Goal: Contribute content: Contribute content

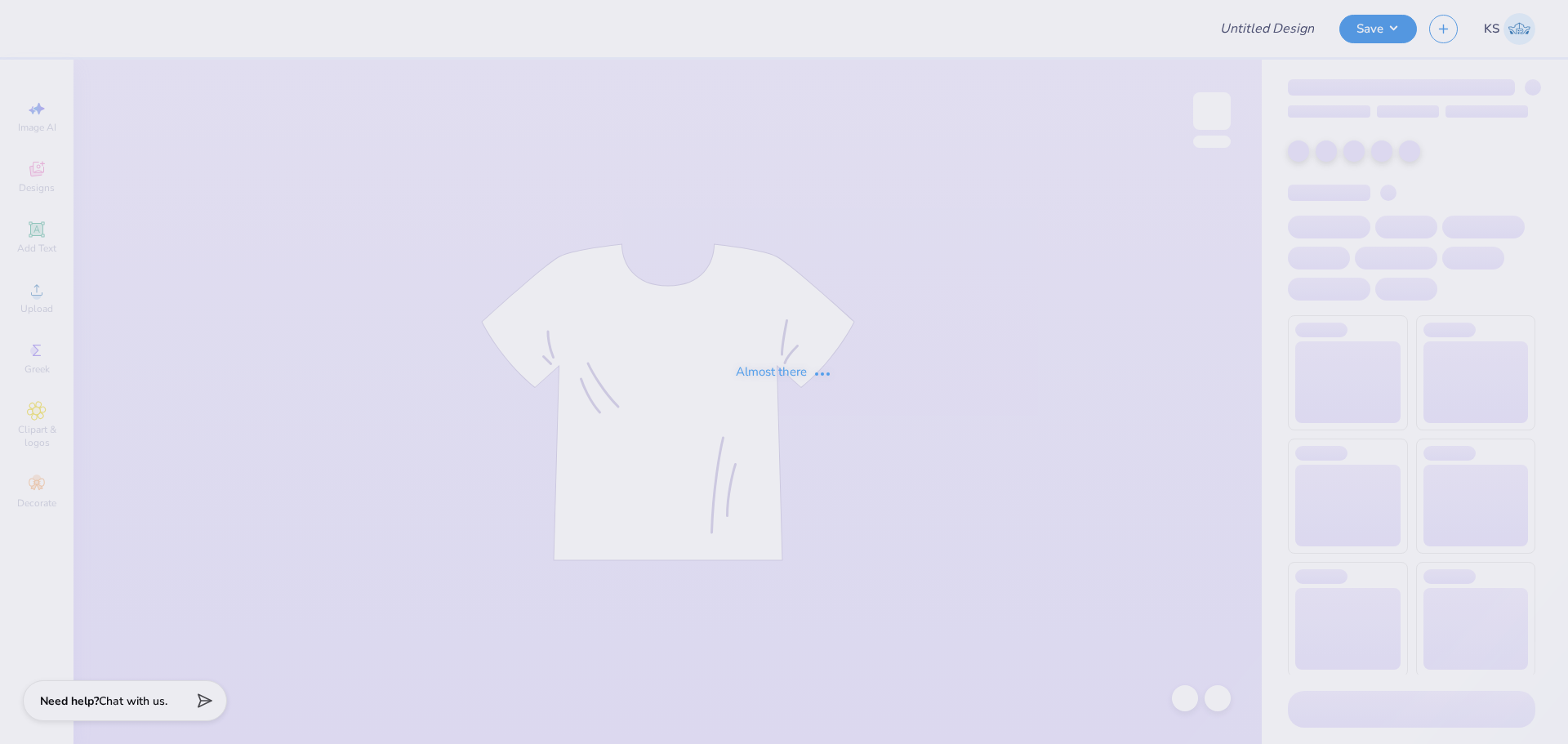
type input "Fall Hoodie 1"
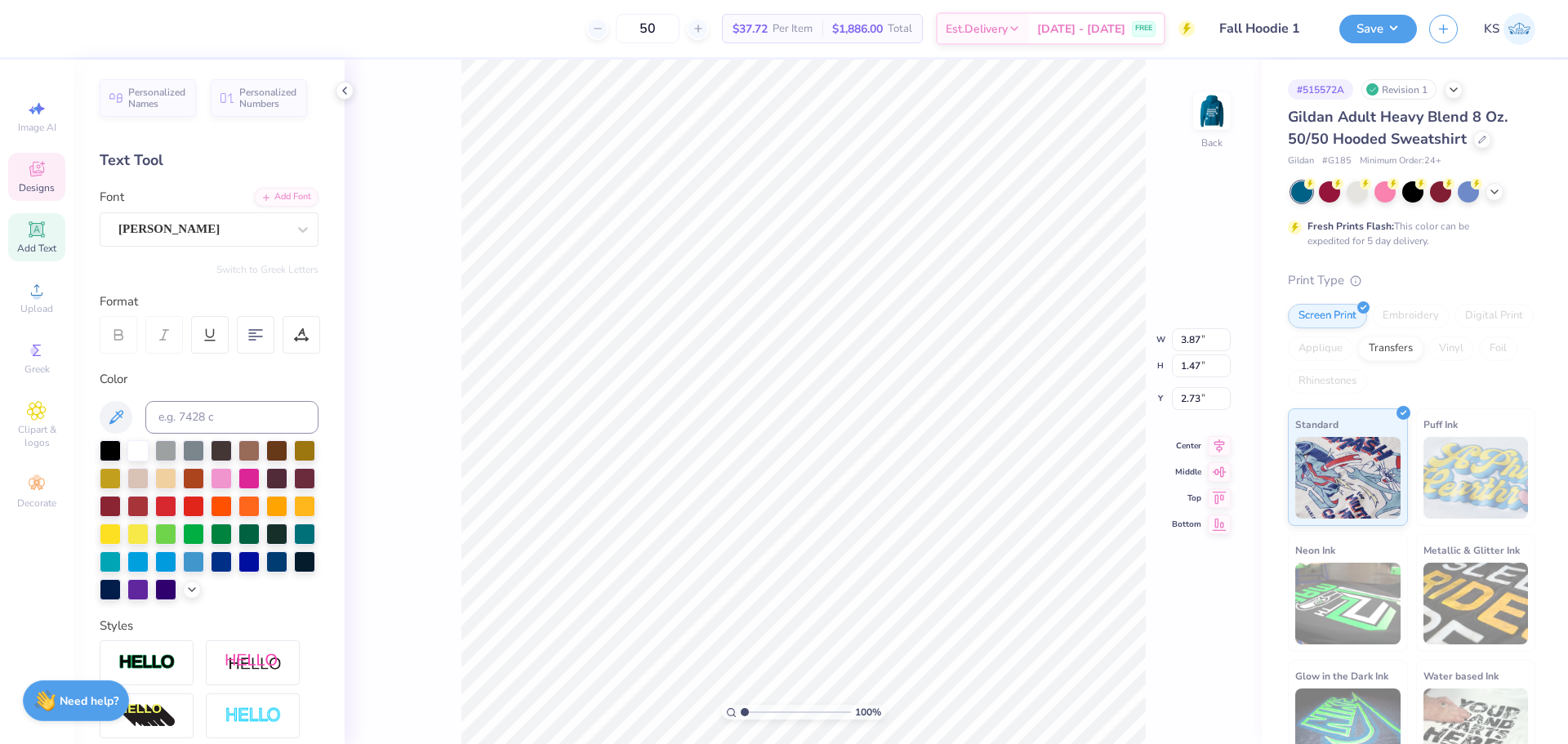
click at [1246, 96] on div "100 % Back W 3.87 3.87 " H 1.47 1.47 " Y 2.73 2.73 " Center [GEOGRAPHIC_DATA]" at bounding box center [803, 401] width 917 height 684
click at [1213, 101] on img at bounding box center [1212, 111] width 65 height 65
click at [1194, 390] on input "6.81" at bounding box center [1202, 398] width 59 height 23
type input "6.00"
type input "11.30"
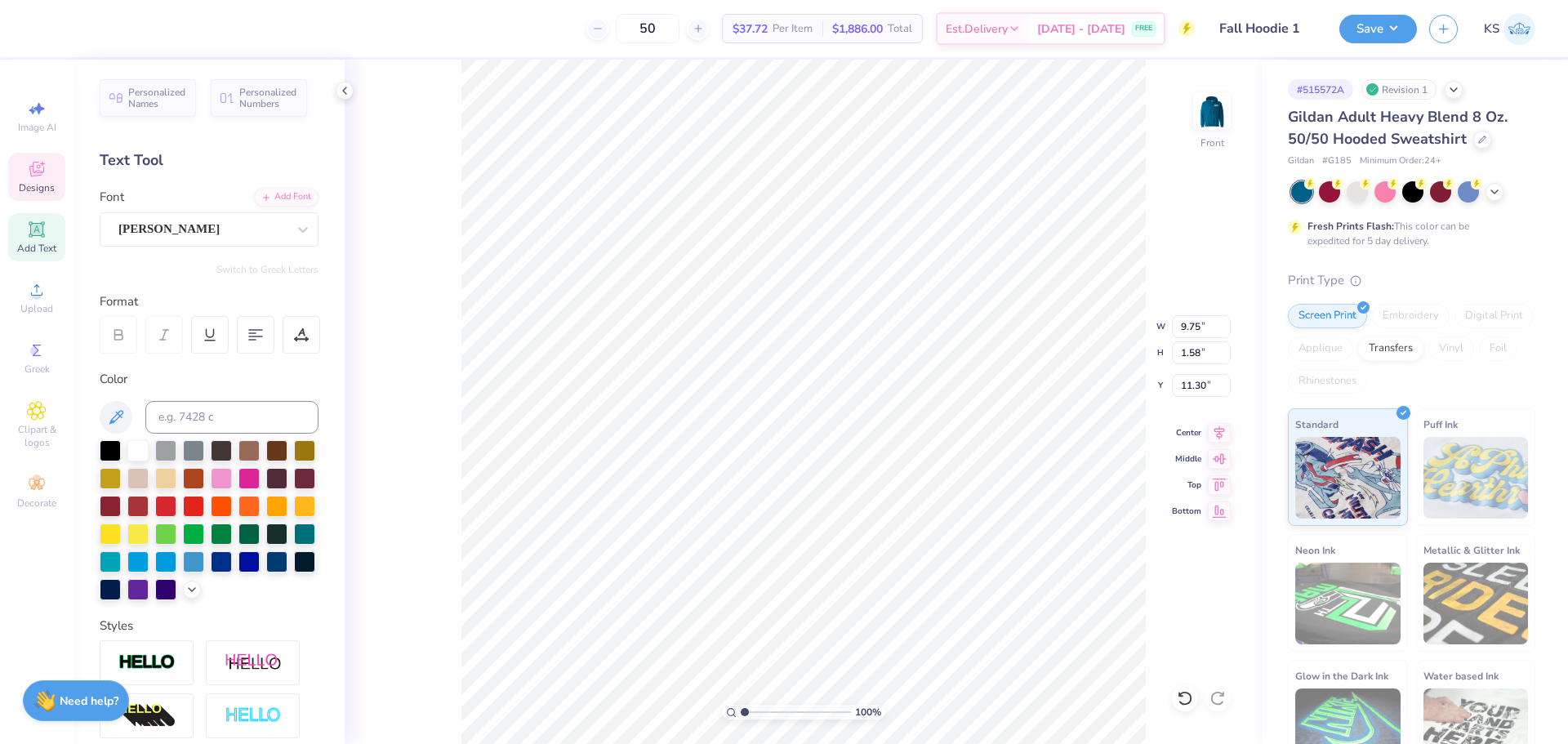
paste textarea "®"
type textarea "®"
type input "8.97"
click at [1201, 352] on input "1.53" at bounding box center [1202, 352] width 59 height 23
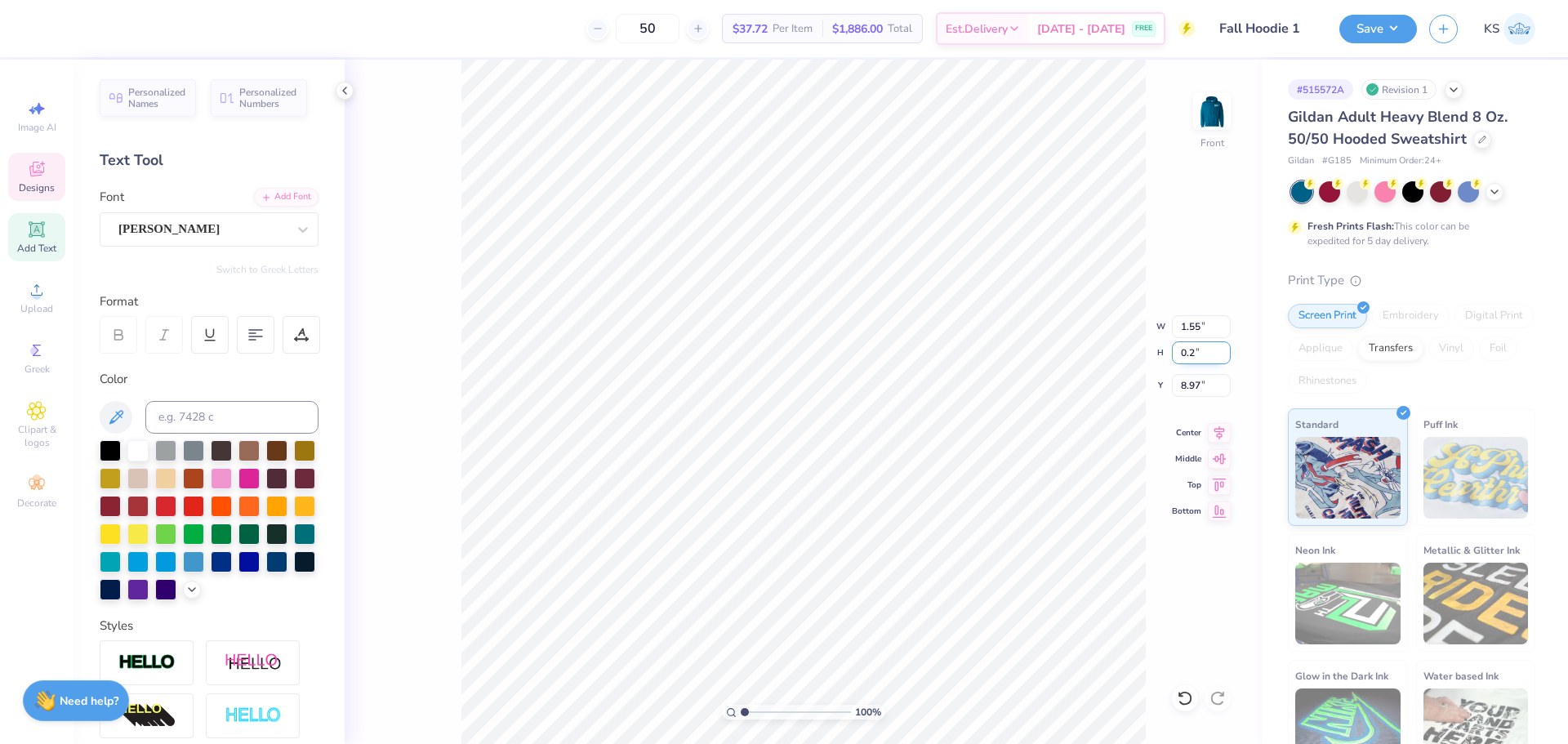
type input "0.2"
type input "0.20"
type input "9.64"
click at [764, 709] on input "range" at bounding box center [796, 712] width 110 height 15
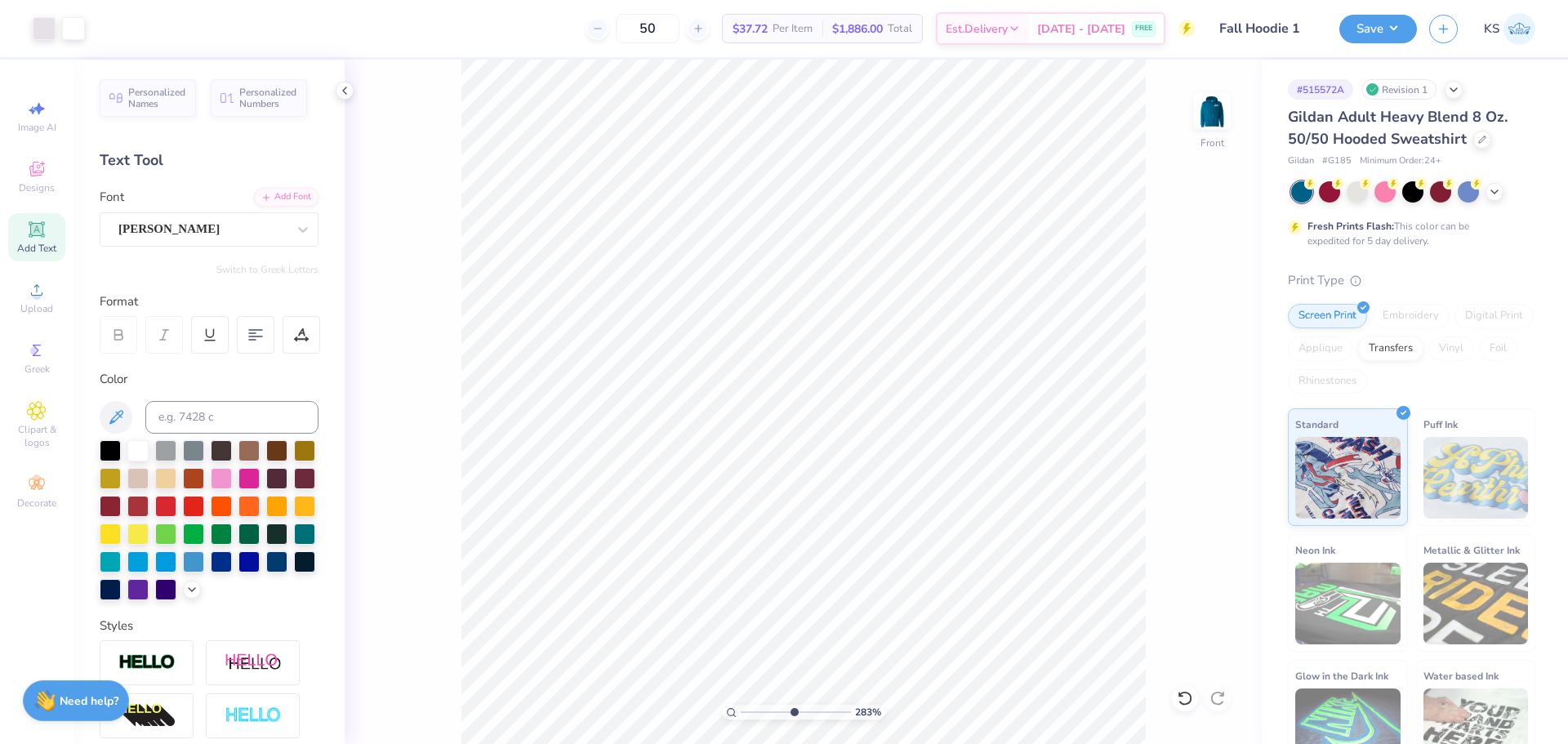
type input "5.43"
click at [793, 714] on input "range" at bounding box center [796, 712] width 110 height 15
click at [1194, 358] on input "0.20" at bounding box center [1202, 352] width 59 height 23
type input "0.50"
type input "0.51"
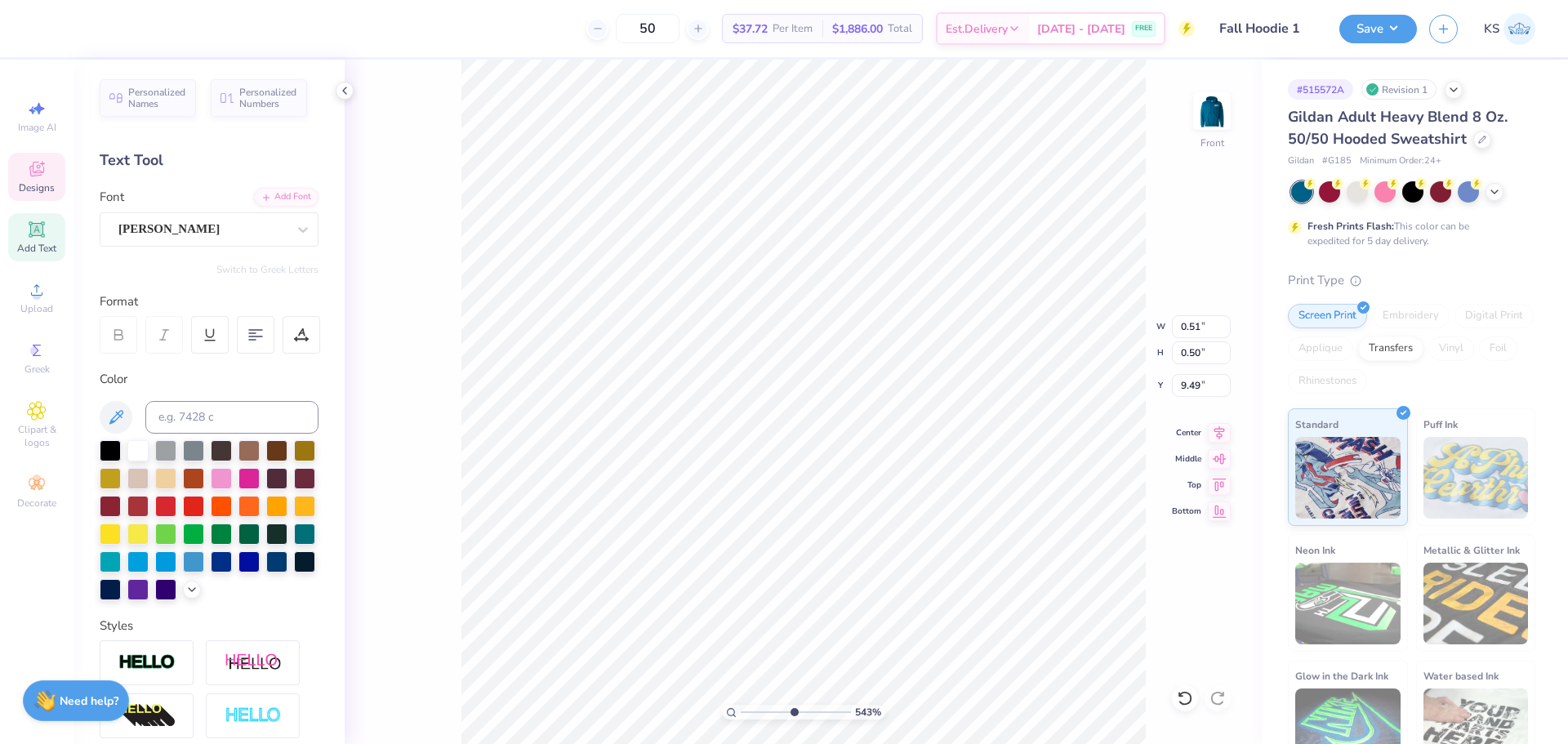
type input "8.54"
drag, startPoint x: 758, startPoint y: 712, endPoint x: 765, endPoint y: 706, distance: 9.2
type input "2.38"
click at [759, 712] on input "range" at bounding box center [796, 712] width 110 height 15
type input "0.49"
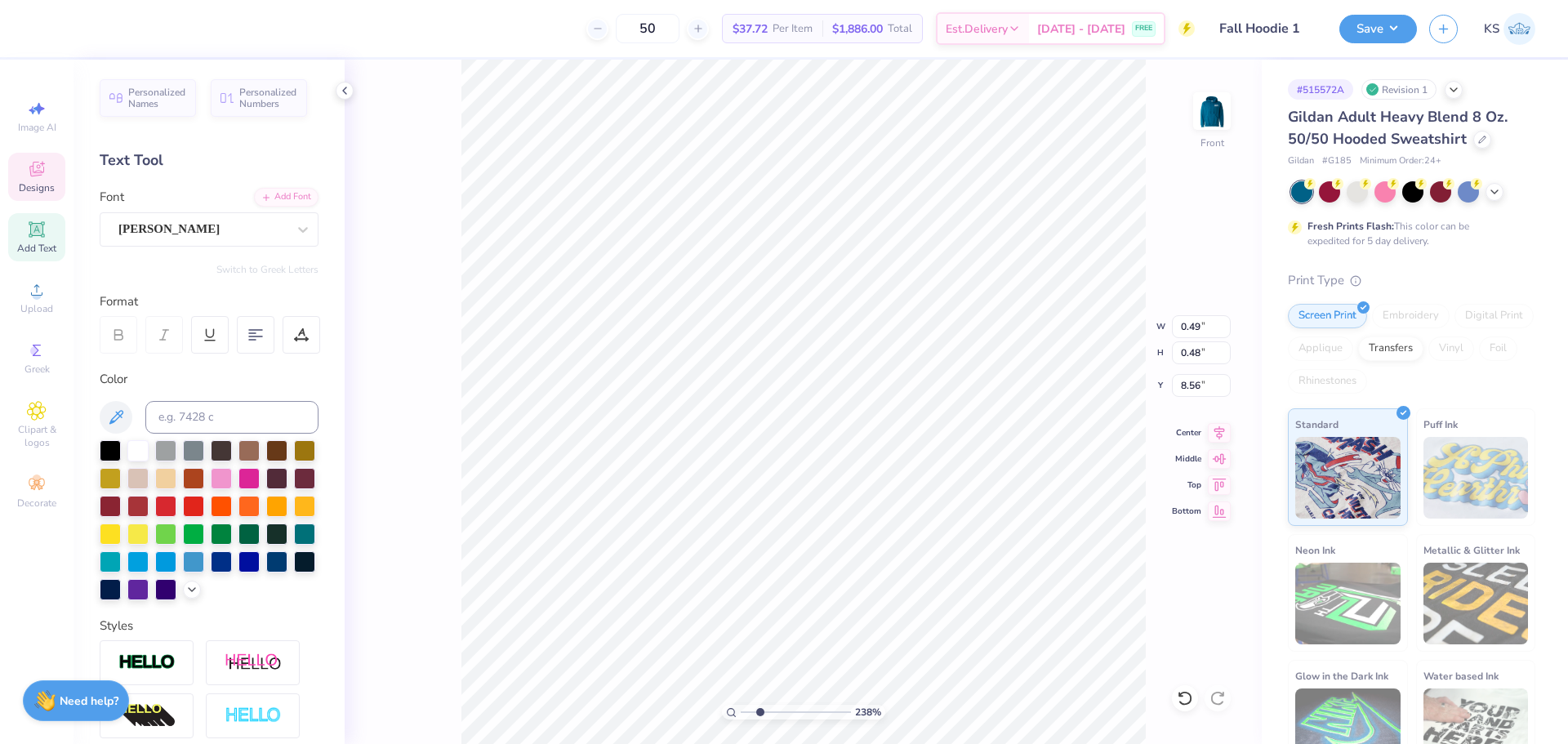
type input "0.48"
type input "8.56"
type input "0.38"
type input "0.37"
type input "8.54"
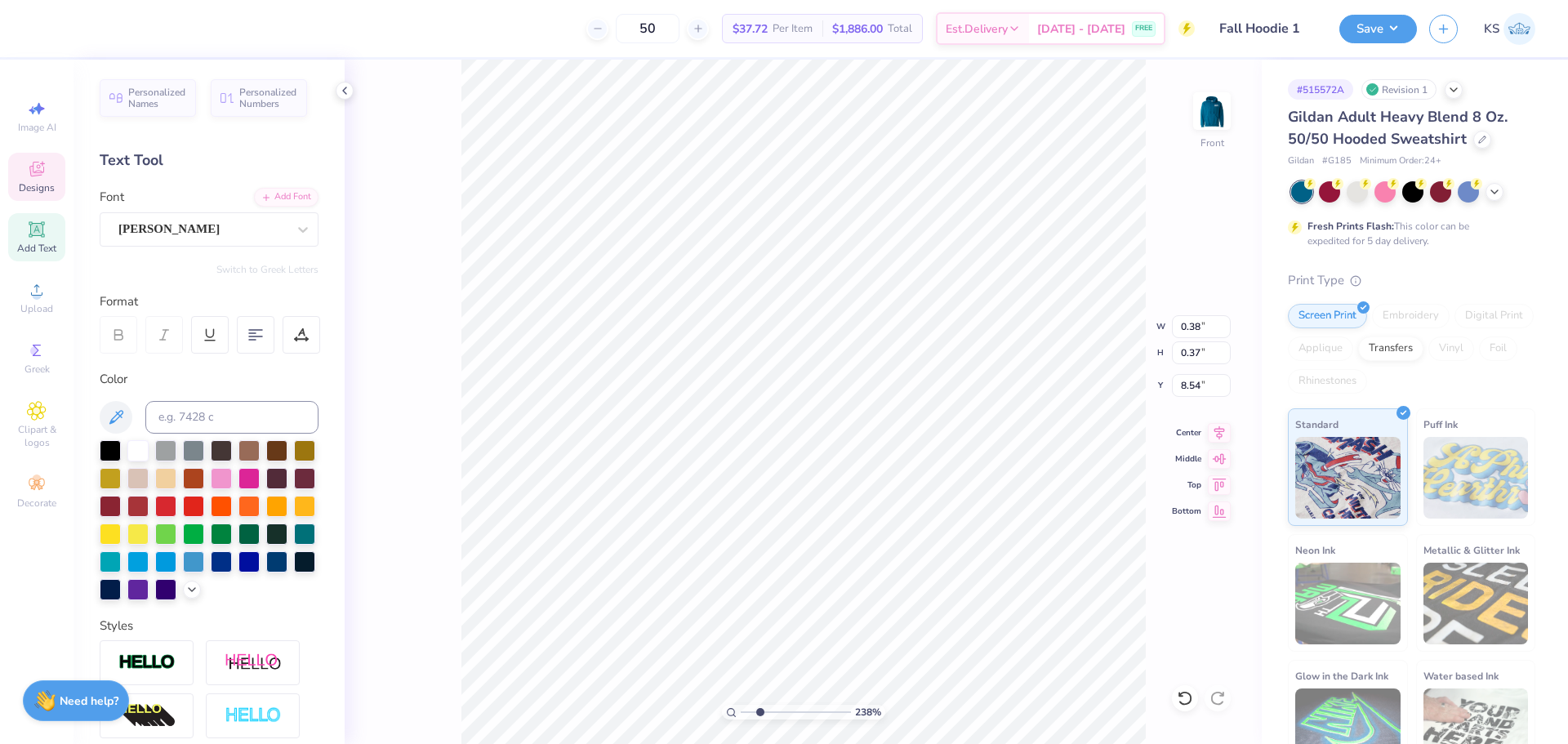
type input "0.30"
type input "8.61"
click at [1184, 698] on icon at bounding box center [1185, 698] width 17 height 17
drag, startPoint x: 820, startPoint y: 707, endPoint x: 857, endPoint y: 699, distance: 37.9
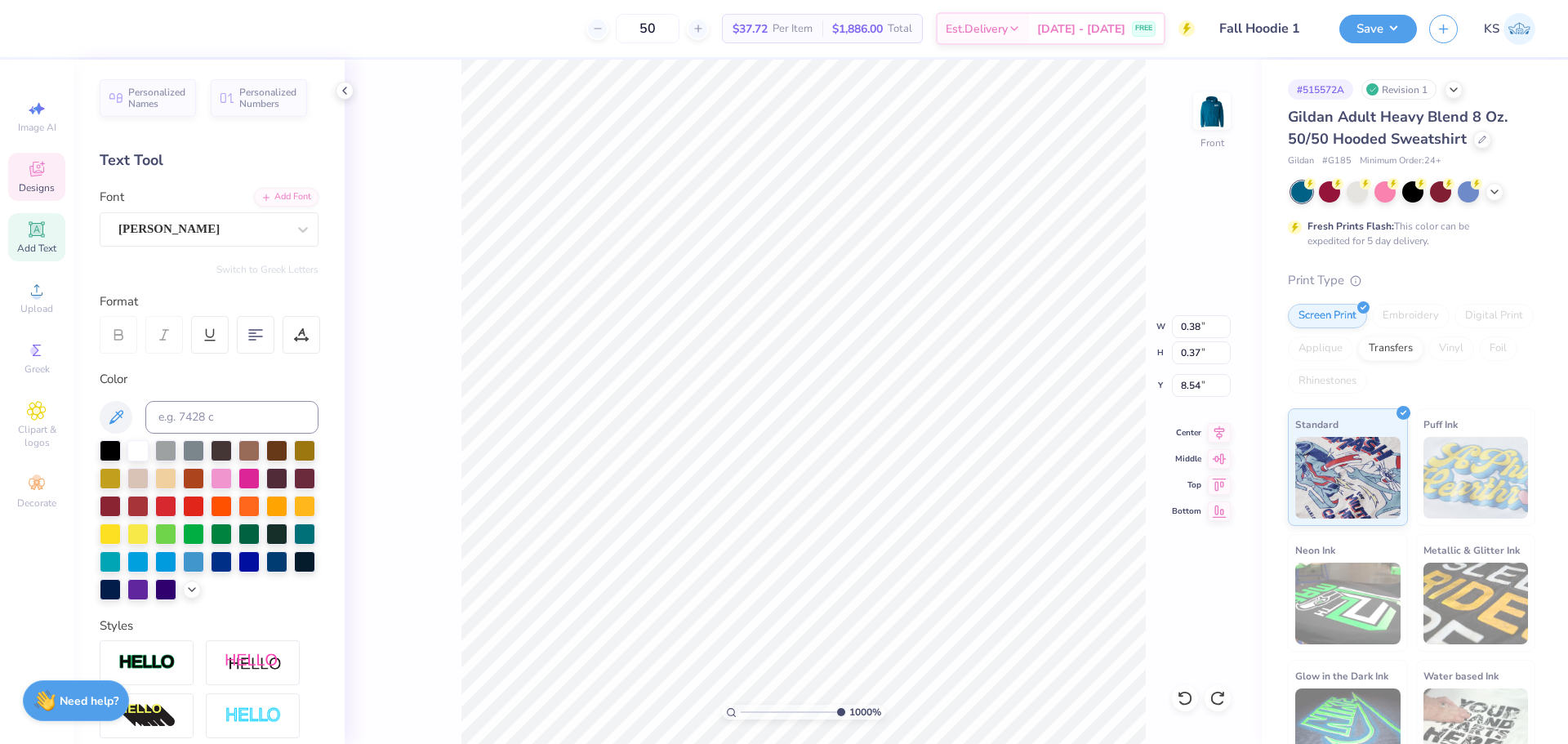
type input "10"
click at [845, 705] on input "range" at bounding box center [793, 712] width 105 height 15
type input "10.09"
type input "1.48"
type input "10.77"
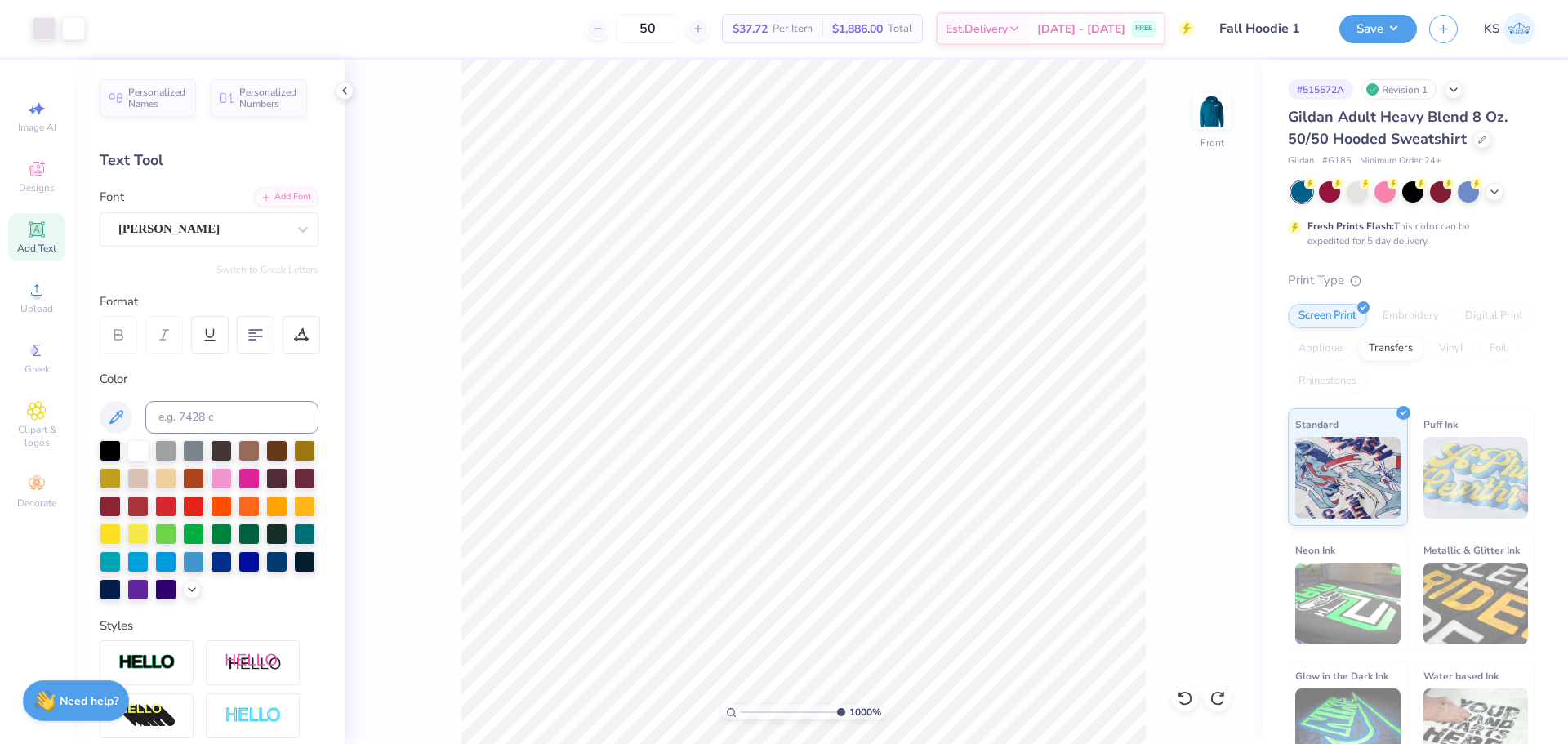
click at [451, 465] on div "1000 % Front" at bounding box center [803, 401] width 917 height 684
type input "0.35"
type input "8.56"
drag, startPoint x: 773, startPoint y: 710, endPoint x: 696, endPoint y: 707, distance: 77.1
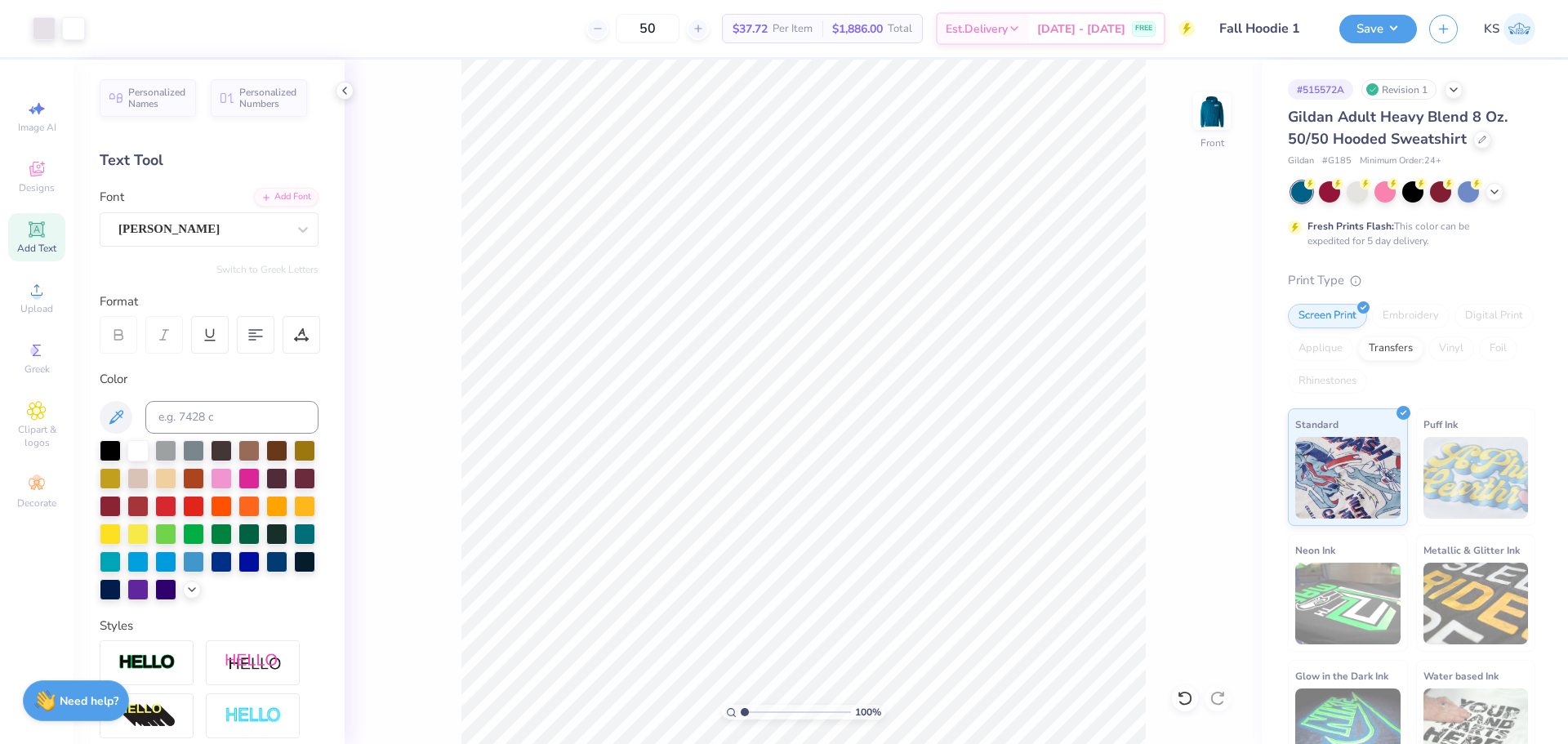
type input "1"
click at [741, 707] on input "range" at bounding box center [796, 712] width 110 height 15
click at [1197, 324] on input "13.69" at bounding box center [1202, 326] width 59 height 23
type input "12.50"
type input "13.11"
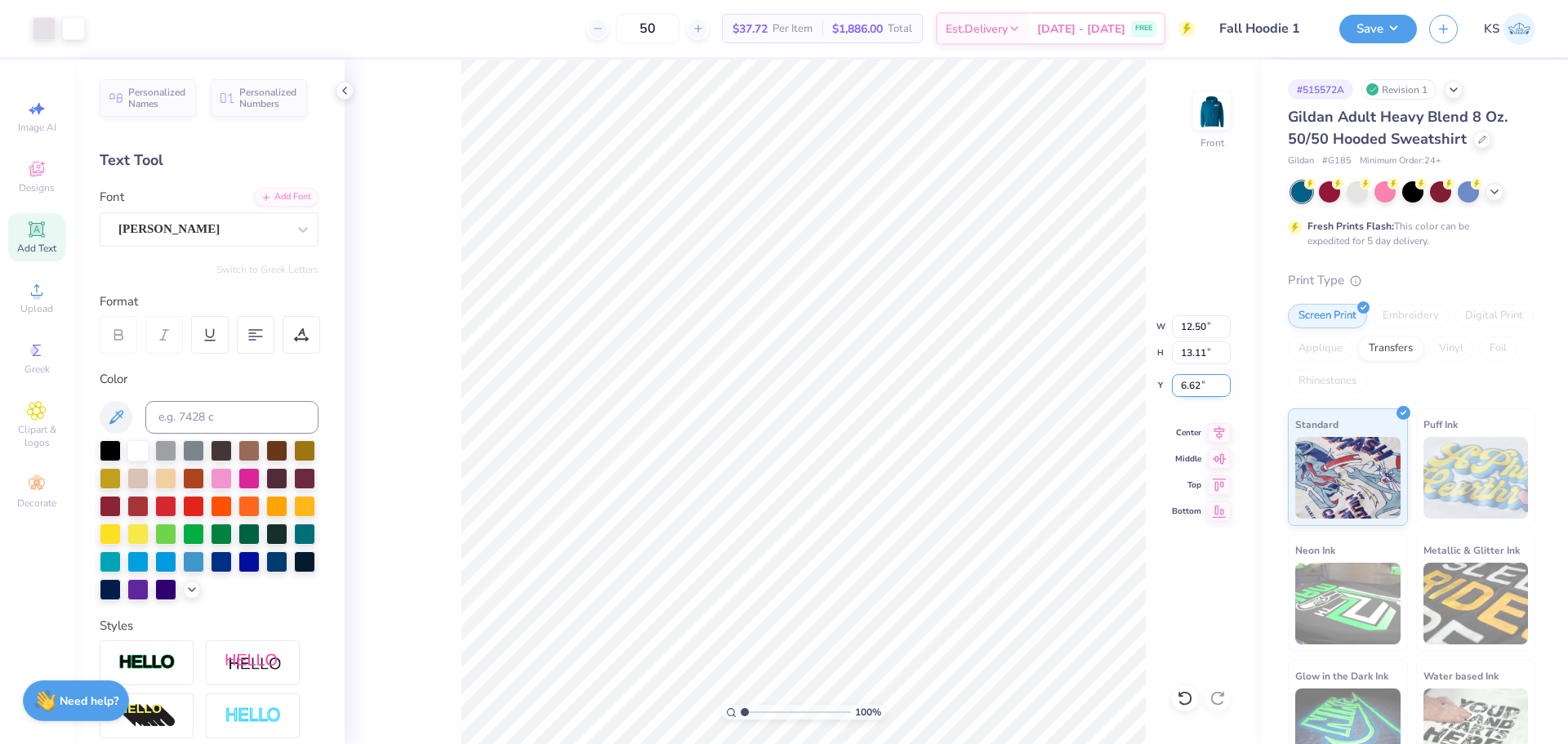
click at [1208, 385] on input "6.62" at bounding box center [1202, 385] width 59 height 23
type input "6.00"
click at [1207, 104] on img at bounding box center [1212, 111] width 65 height 65
click at [1205, 400] on input "2.73" at bounding box center [1202, 398] width 59 height 23
type input "3.00"
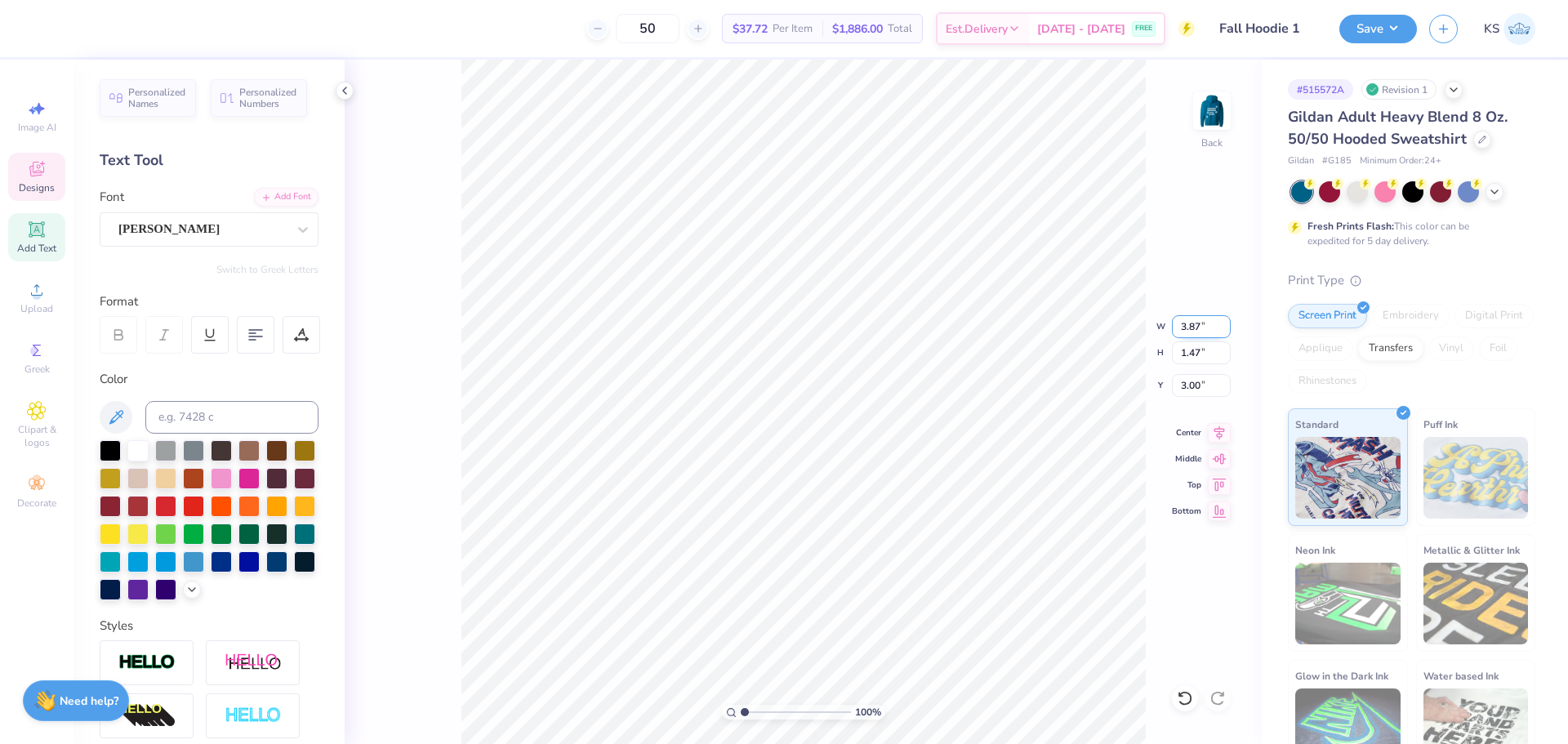
click at [1195, 328] on input "3.87" at bounding box center [1202, 326] width 59 height 23
type input "3.50"
type input "1.33"
click at [1198, 391] on input "3.07" at bounding box center [1202, 385] width 59 height 23
type input "3.00"
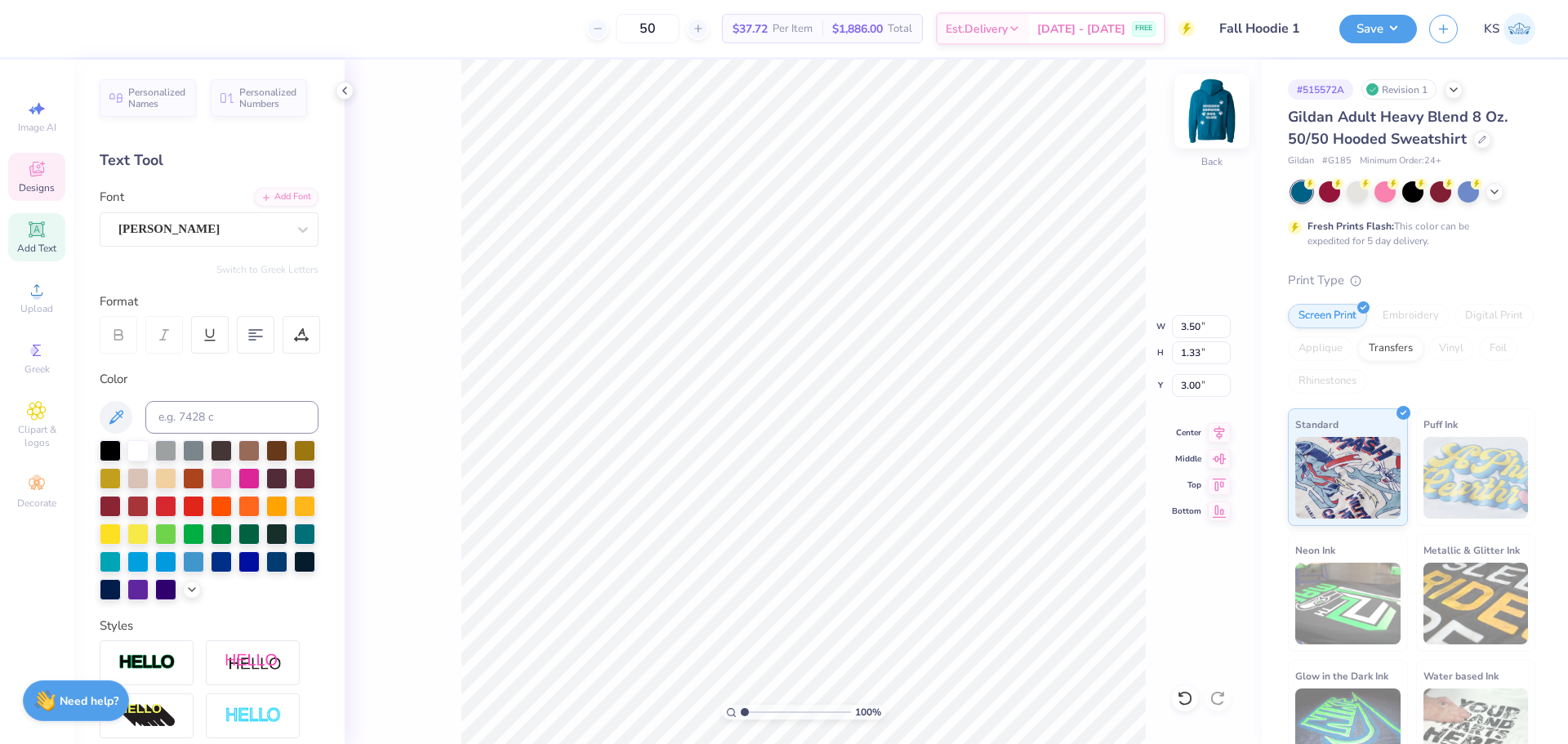
click at [1218, 135] on div at bounding box center [1212, 111] width 75 height 75
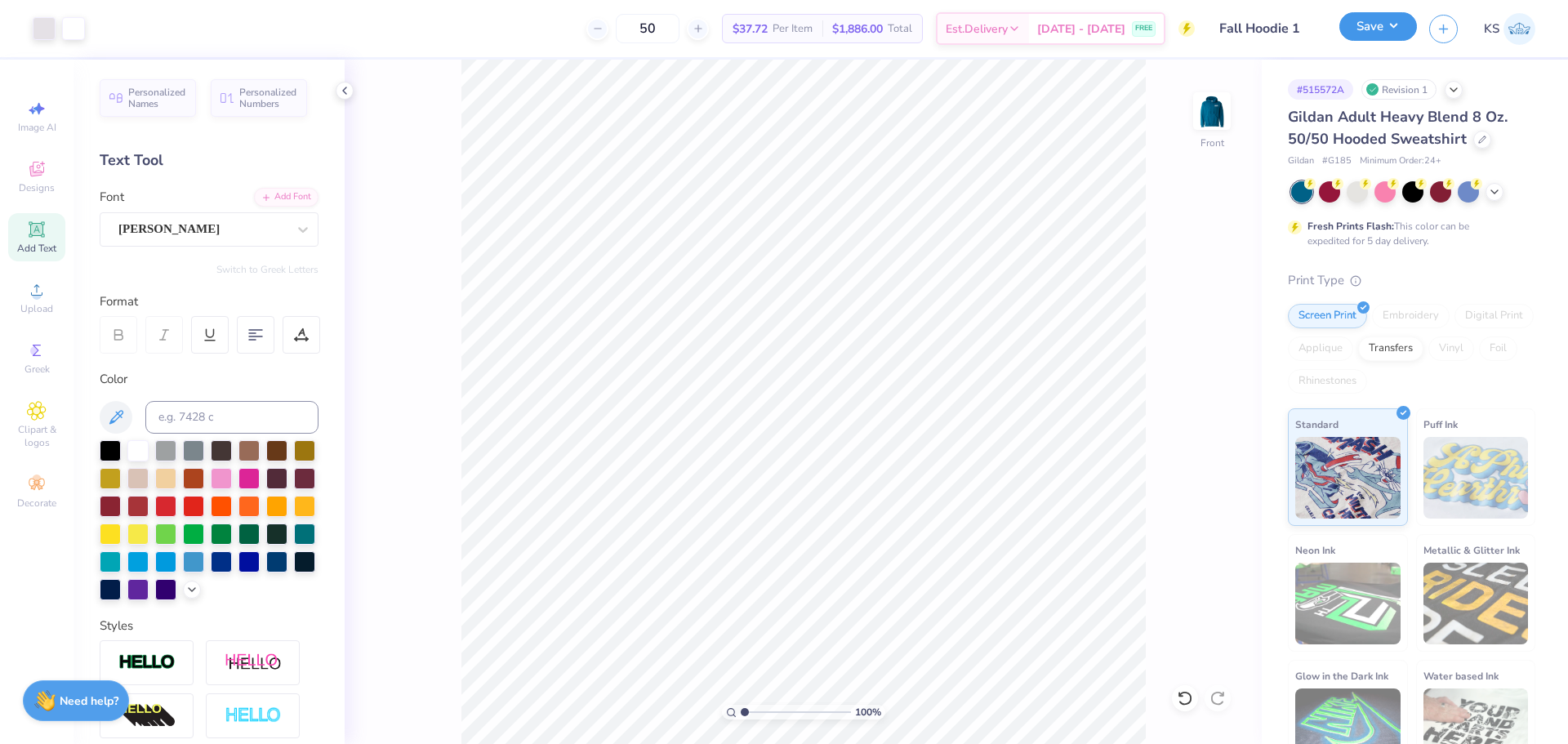
click at [1368, 35] on button "Save" at bounding box center [1378, 27] width 78 height 28
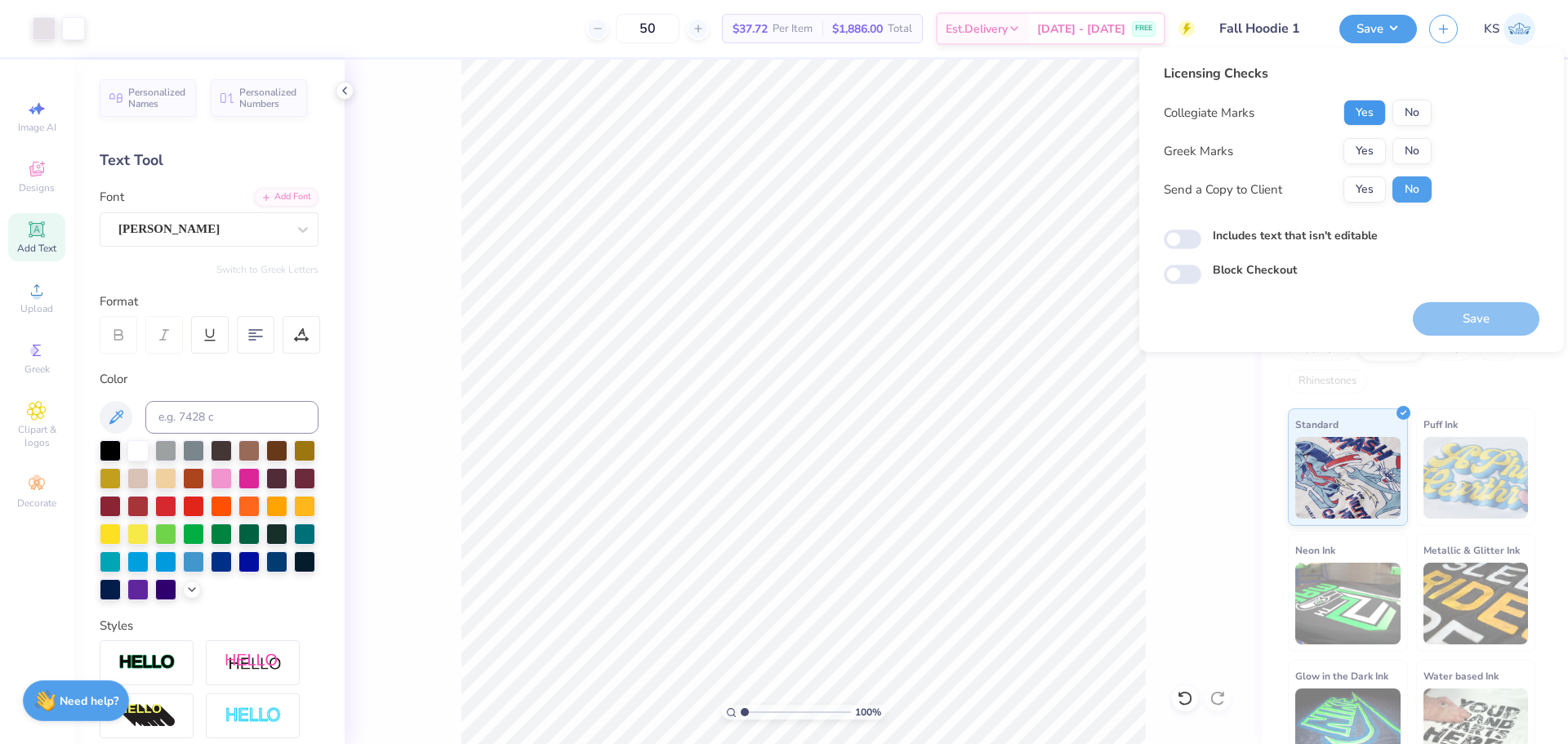
click at [1374, 112] on button "Yes" at bounding box center [1365, 112] width 43 height 26
click at [1412, 148] on button "No" at bounding box center [1412, 150] width 39 height 26
click at [1366, 191] on button "Yes" at bounding box center [1365, 189] width 43 height 26
click at [1457, 318] on button "Save" at bounding box center [1476, 318] width 126 height 33
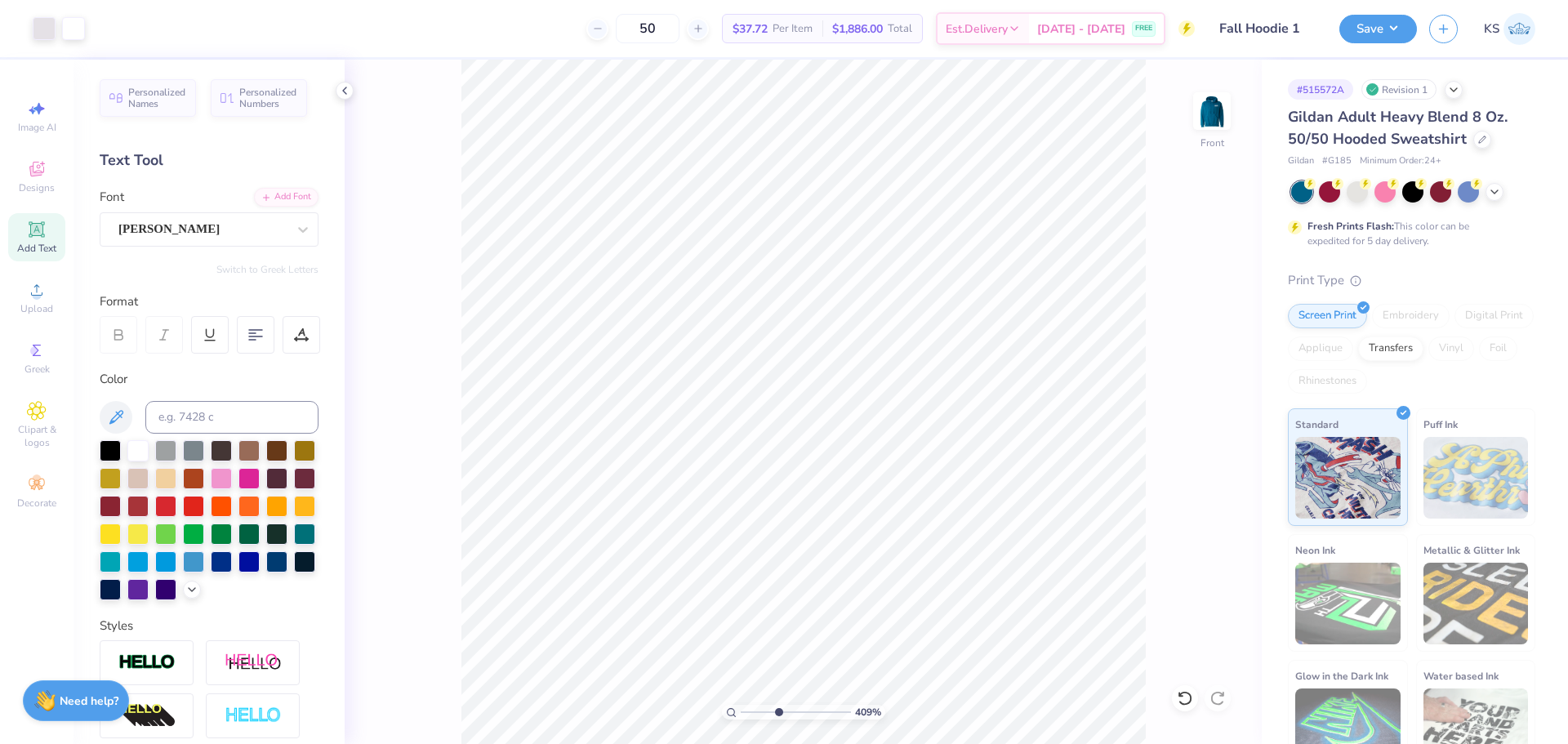
click at [779, 705] on input "range" at bounding box center [796, 712] width 110 height 15
drag, startPoint x: 776, startPoint y: 714, endPoint x: 730, endPoint y: 705, distance: 46.9
click at [741, 705] on input "range" at bounding box center [796, 712] width 110 height 15
click at [1220, 110] on img at bounding box center [1212, 111] width 65 height 65
type input "1"
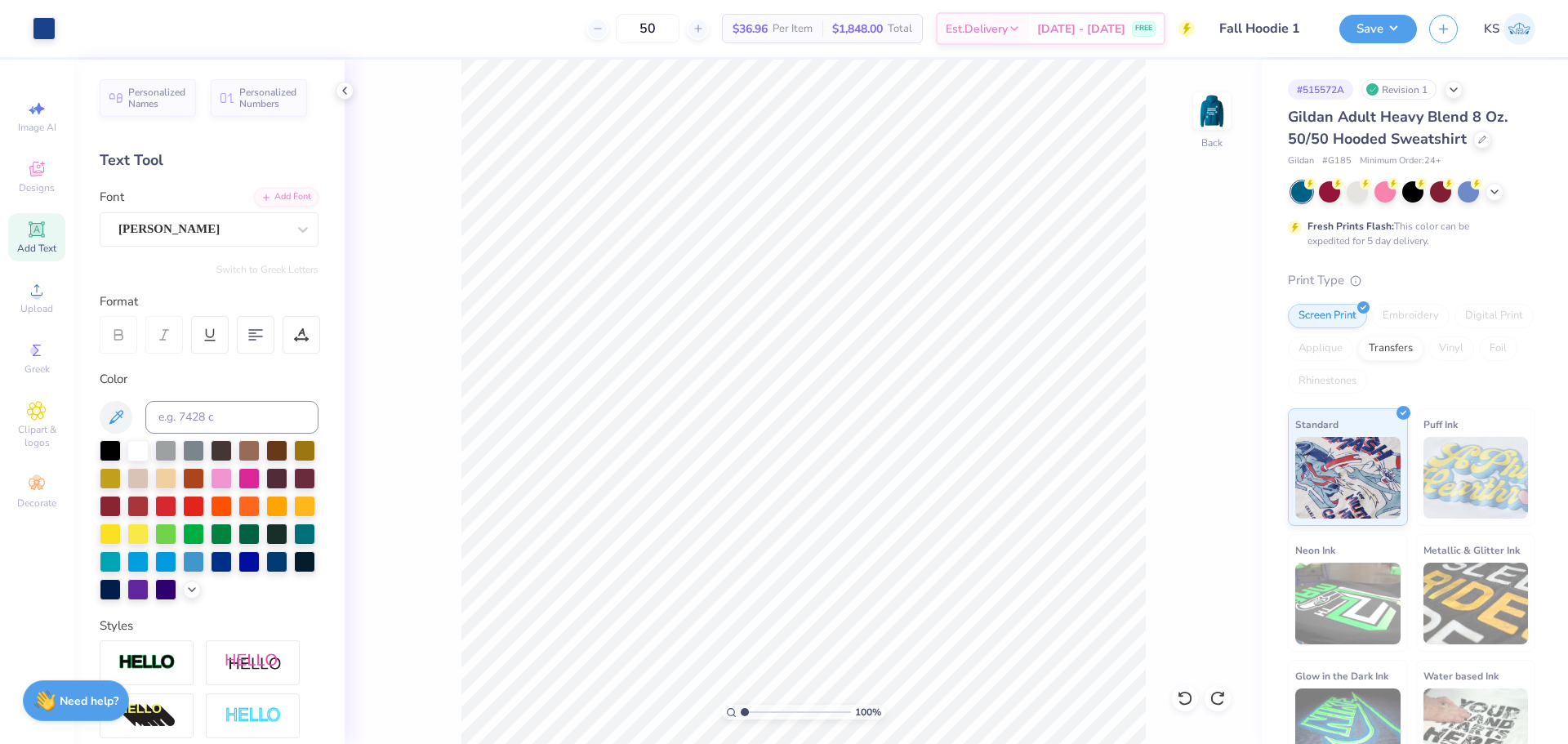
drag, startPoint x: 775, startPoint y: 713, endPoint x: 740, endPoint y: 710, distance: 35.1
click at [741, 710] on input "range" at bounding box center [796, 712] width 110 height 15
click at [1182, 694] on icon at bounding box center [1185, 698] width 17 height 17
click at [1173, 698] on div at bounding box center [1185, 697] width 26 height 26
click at [1205, 389] on input "13.12" at bounding box center [1202, 385] width 59 height 23
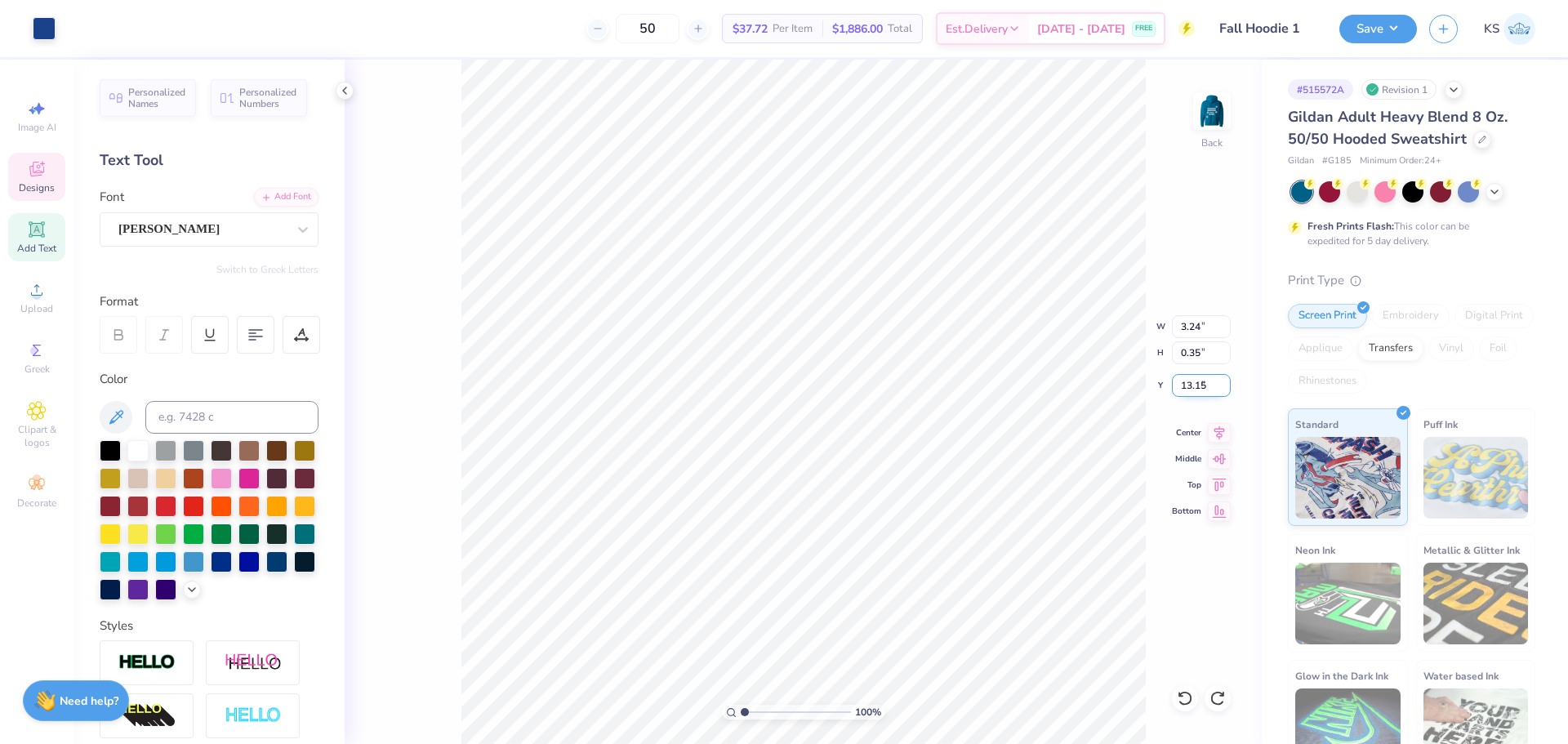
type input "13.15"
click at [1370, 18] on button "Save" at bounding box center [1378, 27] width 78 height 28
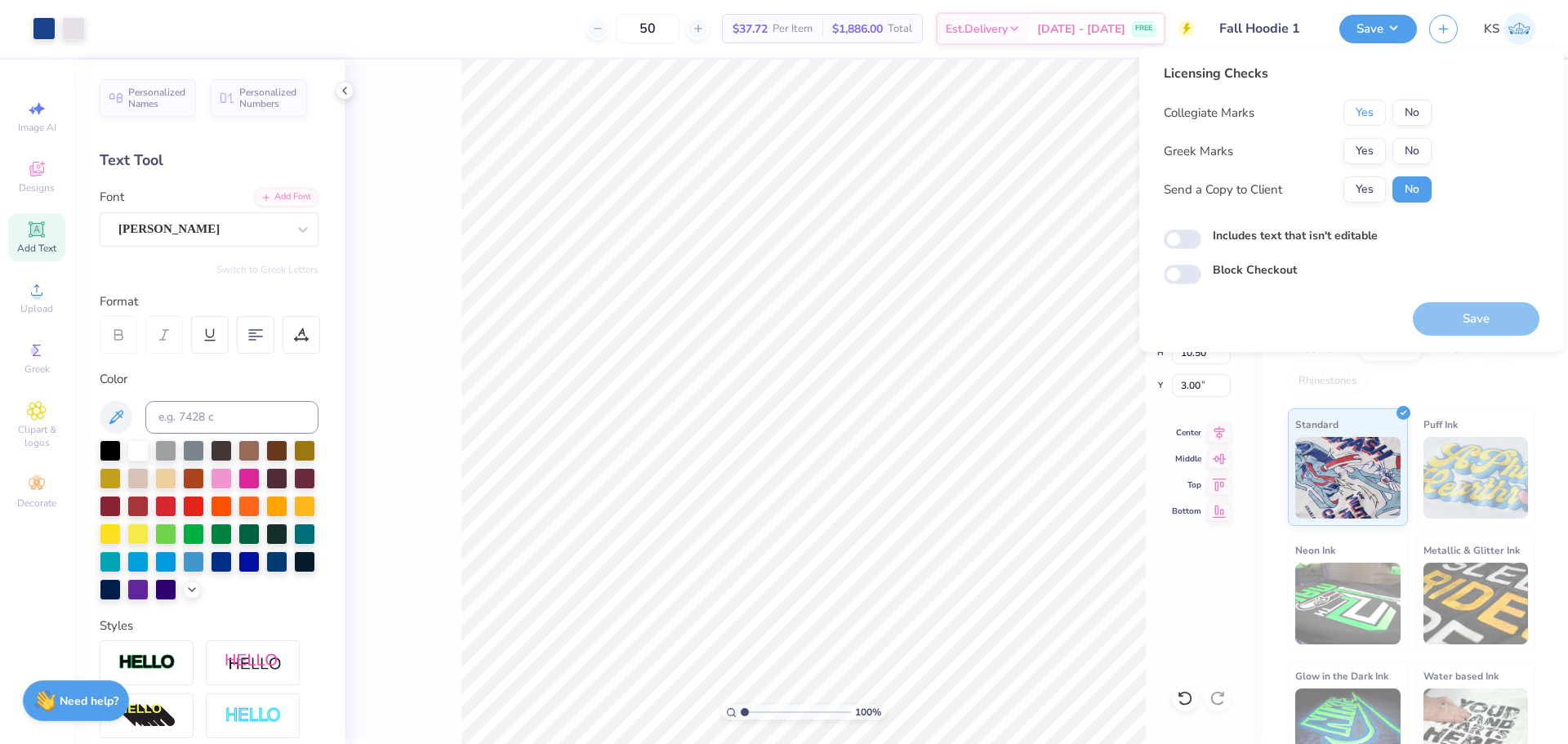
drag, startPoint x: 1375, startPoint y: 111, endPoint x: 1403, endPoint y: 135, distance: 36.9
click at [1376, 114] on button "Yes" at bounding box center [1365, 112] width 43 height 26
click at [1410, 139] on button "No" at bounding box center [1412, 150] width 39 height 26
click at [1377, 176] on button "Yes" at bounding box center [1365, 189] width 43 height 26
click at [1408, 192] on button "No" at bounding box center [1412, 189] width 39 height 26
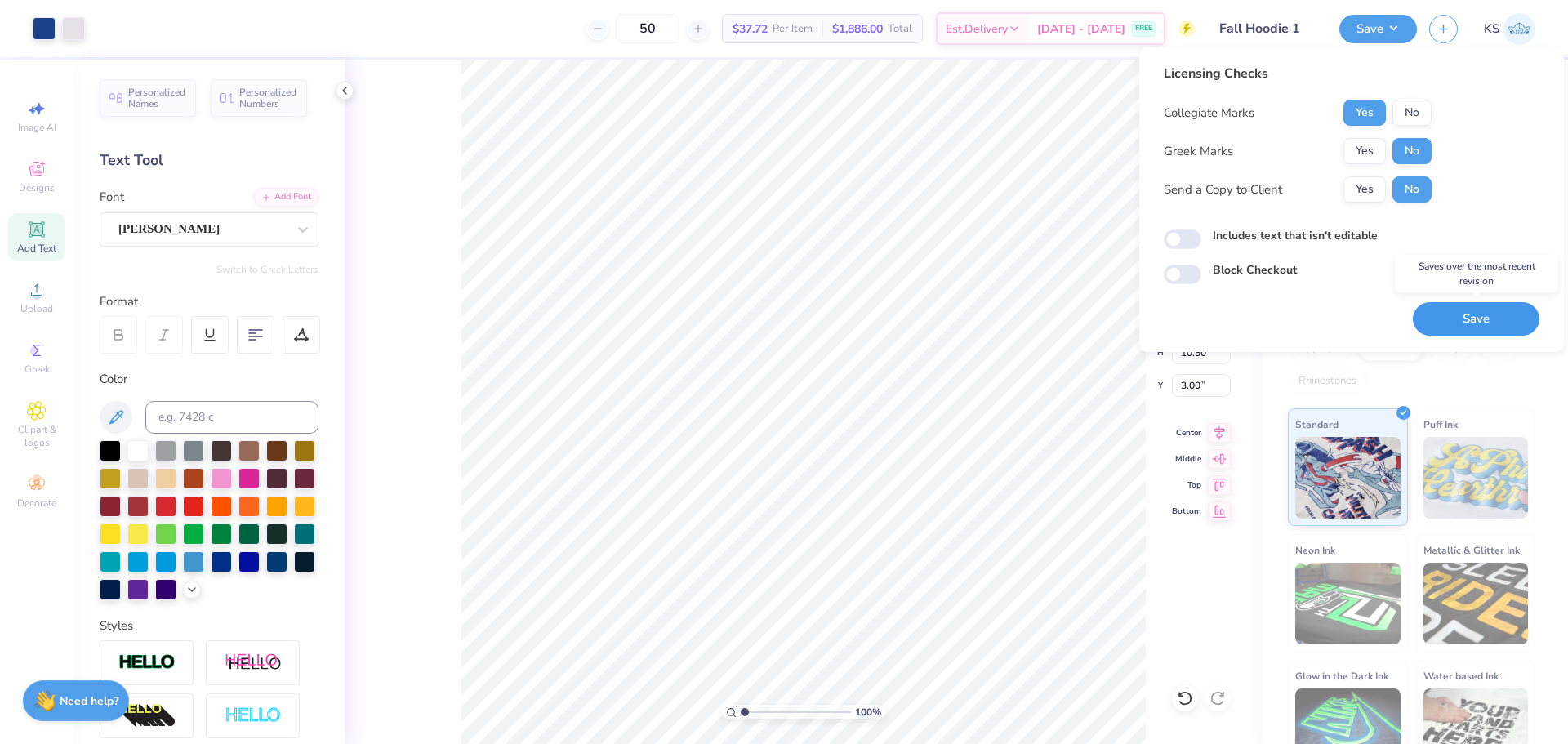
click at [1462, 323] on button "Save" at bounding box center [1476, 318] width 126 height 33
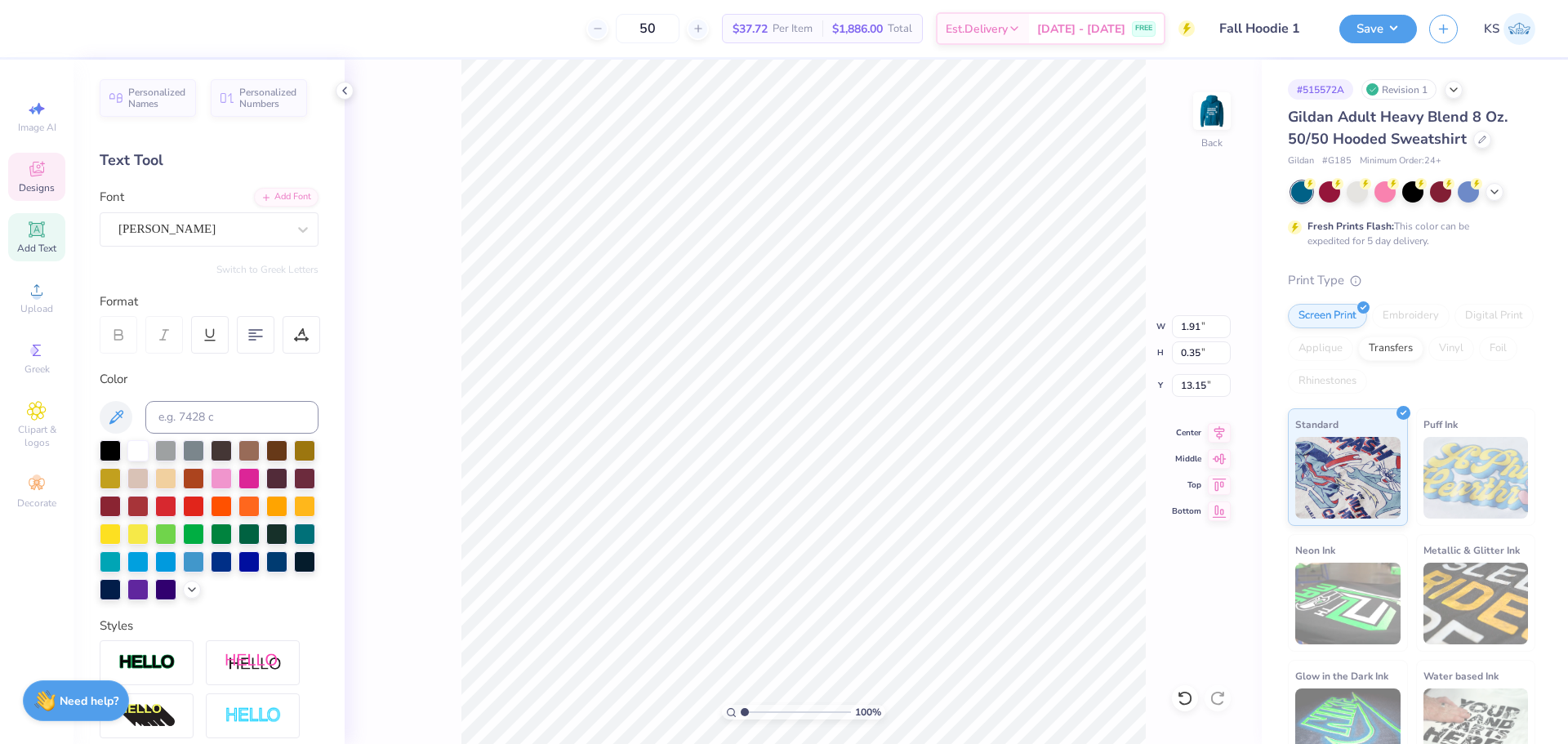
scroll to position [14, 3]
